Goal: Transaction & Acquisition: Subscribe to service/newsletter

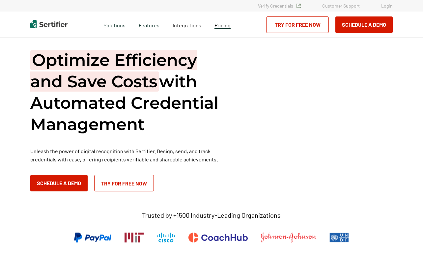
click at [222, 28] on span "Pricing" at bounding box center [222, 25] width 16 height 6
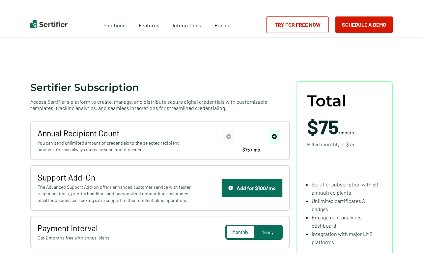
scroll to position [30, 0]
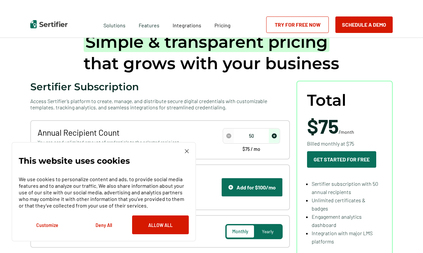
click at [186, 152] on img at bounding box center [187, 151] width 4 height 4
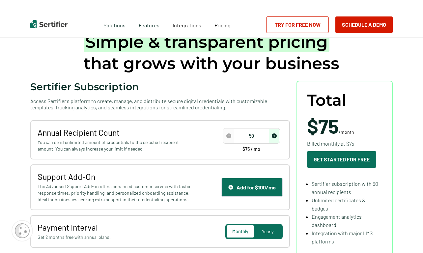
click at [141, 145] on span "You can send unlimited amount of credentials to the selected recipient amount. …" at bounding box center [115, 145] width 155 height 13
click at [138, 154] on div "Annual Recipient Count You can send unlimited amount of credentials to the sele…" at bounding box center [159, 139] width 259 height 39
click at [246, 141] on input "50" at bounding box center [251, 136] width 56 height 10
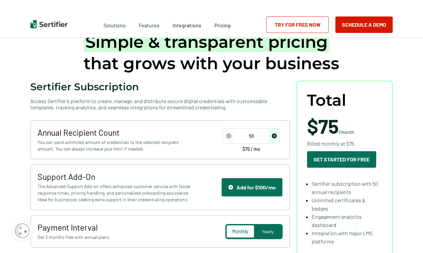
click at [246, 141] on input "50" at bounding box center [251, 136] width 56 height 10
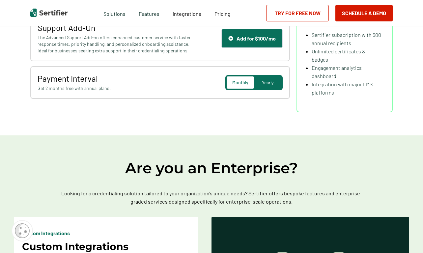
scroll to position [158, 0]
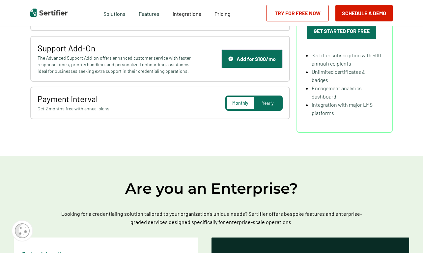
type input "500"
